Goal: Communication & Community: Answer question/provide support

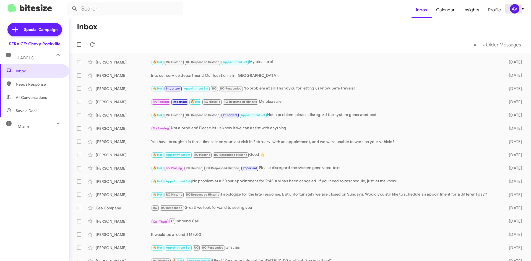
click at [508, 6] on button "AV" at bounding box center [515, 8] width 20 height 9
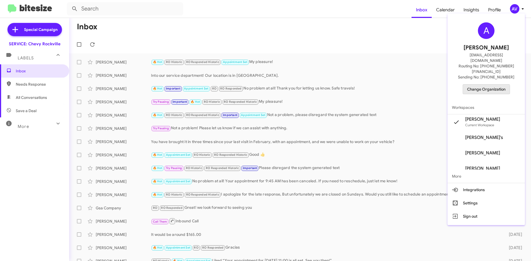
click at [477, 85] on span "Change Organization" at bounding box center [486, 89] width 38 height 9
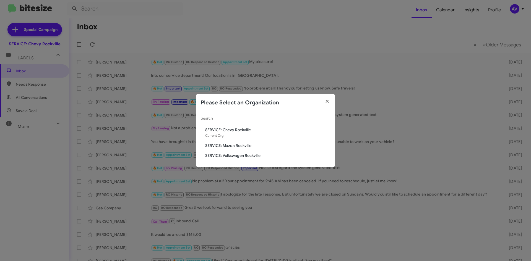
click at [222, 145] on span "SERVICE: Mazda Rockville" at bounding box center [267, 146] width 125 height 6
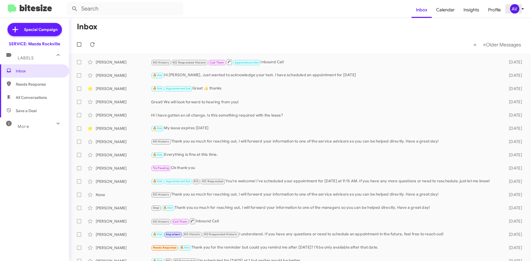
click at [514, 12] on div "AV" at bounding box center [514, 8] width 9 height 9
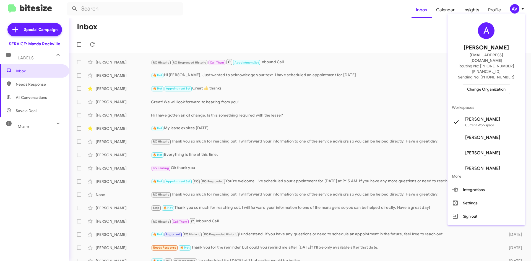
click at [489, 85] on span "Change Organization" at bounding box center [486, 89] width 38 height 9
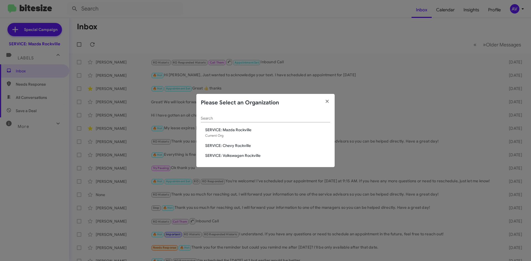
click at [224, 155] on span "SERVICE: Volkswagen Rockville" at bounding box center [267, 156] width 125 height 6
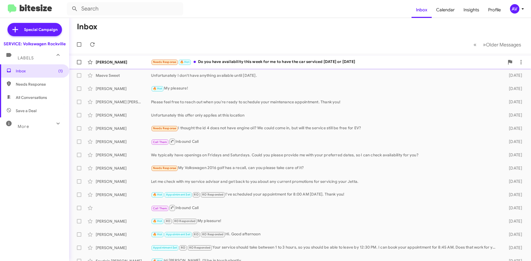
click at [251, 64] on div "Needs Response 🔥 Hot Do you have availability this week for me to have the car …" at bounding box center [327, 62] width 353 height 6
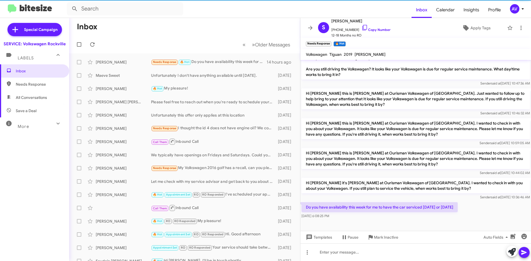
scroll to position [95, 0]
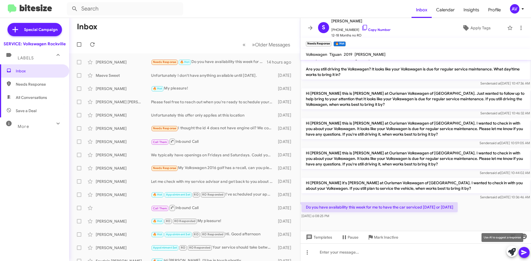
click at [512, 252] on icon at bounding box center [512, 252] width 8 height 8
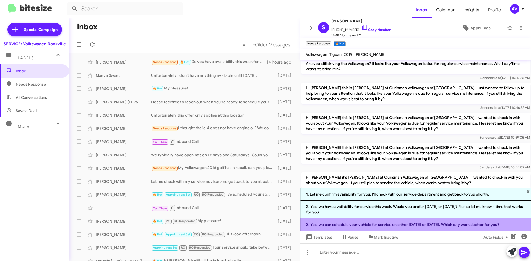
click at [405, 224] on li "3. Yes, we can schedule your vehicle for service on either Wednesday or Thursda…" at bounding box center [415, 225] width 230 height 12
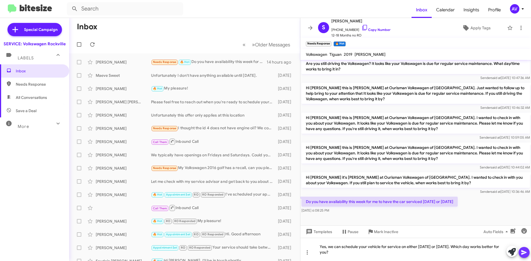
click at [519, 253] on button at bounding box center [523, 252] width 11 height 11
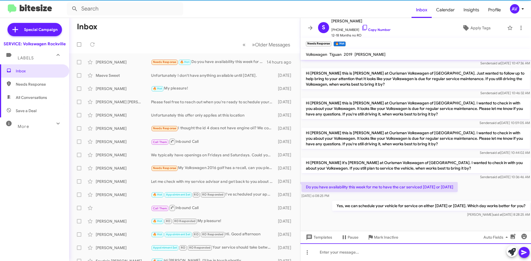
scroll to position [116, 0]
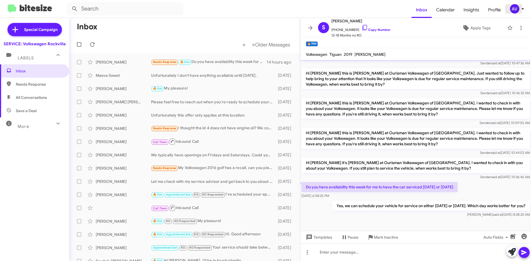
click at [514, 11] on div "AV" at bounding box center [514, 8] width 9 height 9
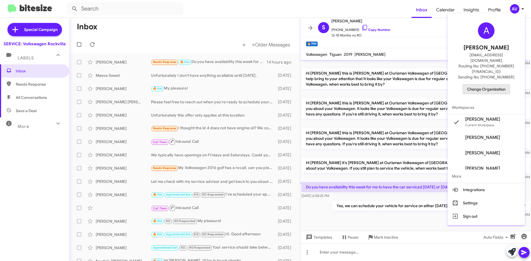
click at [493, 85] on span "Change Organization" at bounding box center [486, 89] width 38 height 9
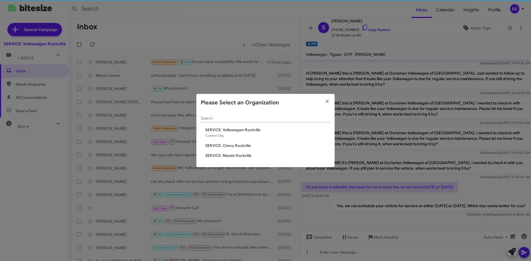
click at [226, 145] on span "SERVICE: Chevy Rockville" at bounding box center [267, 146] width 125 height 6
